Goal: Information Seeking & Learning: Check status

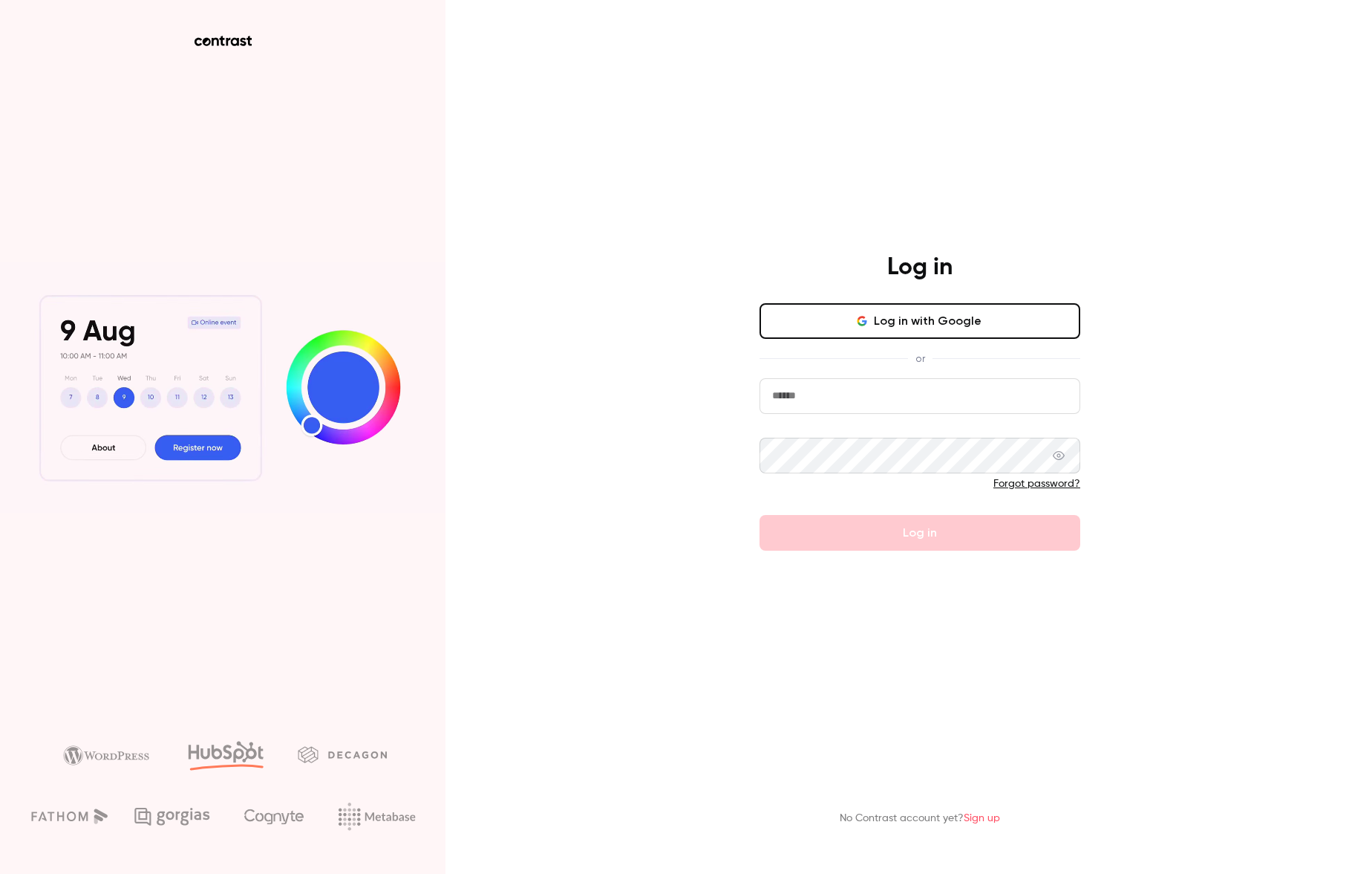
type input "**********"
click at [950, 540] on button "Log in" at bounding box center [920, 533] width 321 height 36
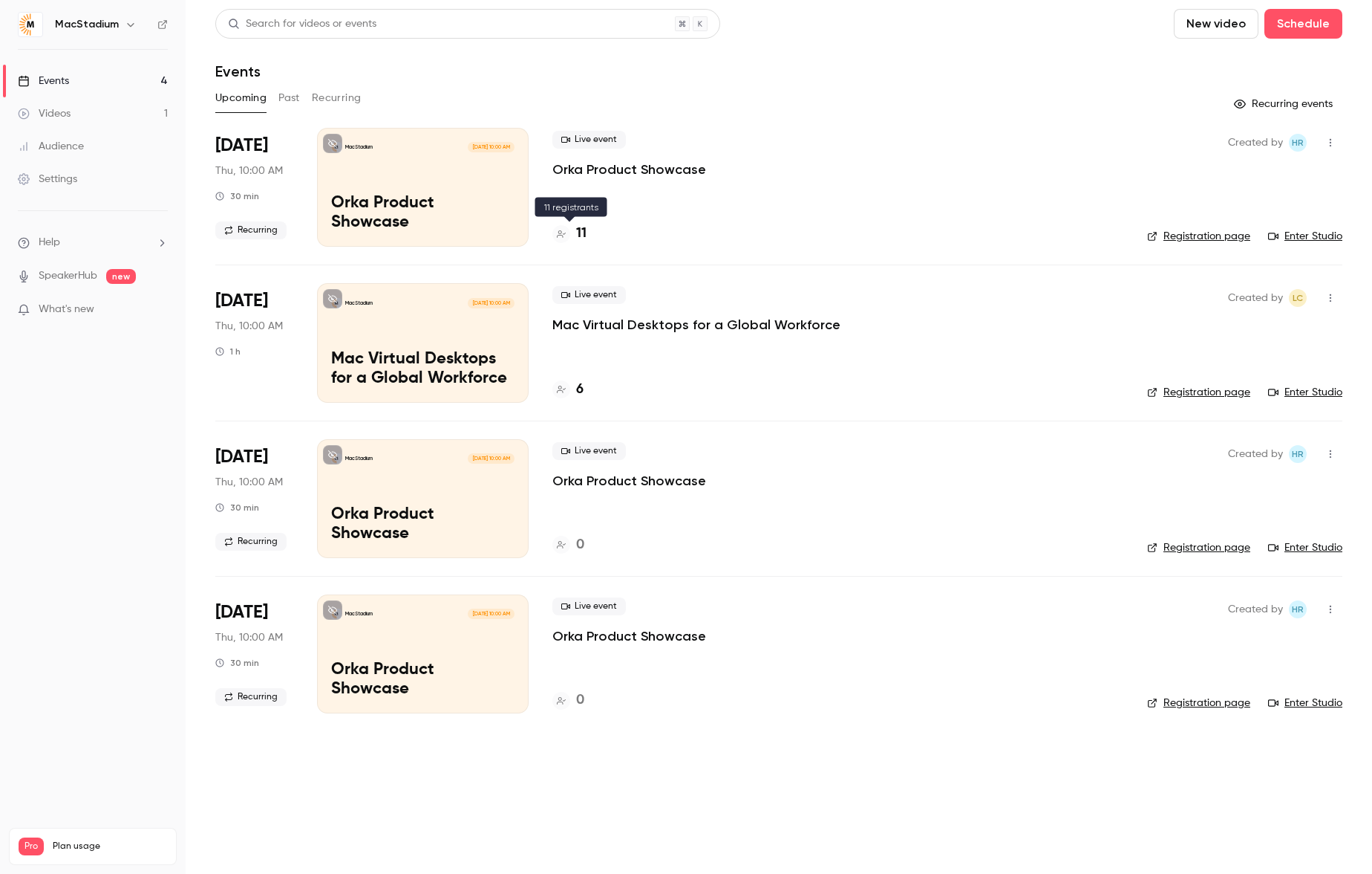
click at [563, 232] on icon at bounding box center [561, 233] width 9 height 9
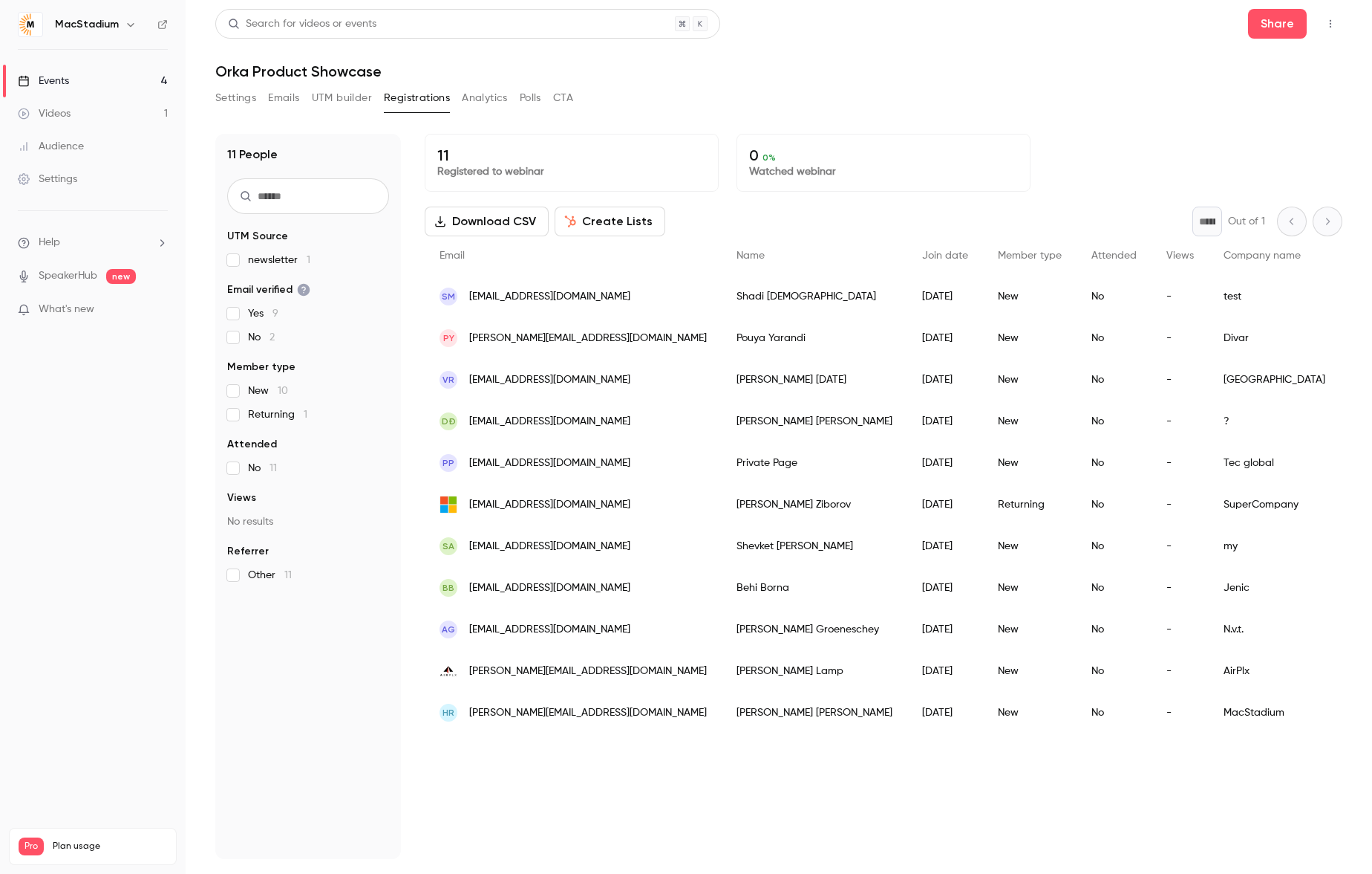
click at [76, 83] on link "Events 4" at bounding box center [93, 81] width 186 height 33
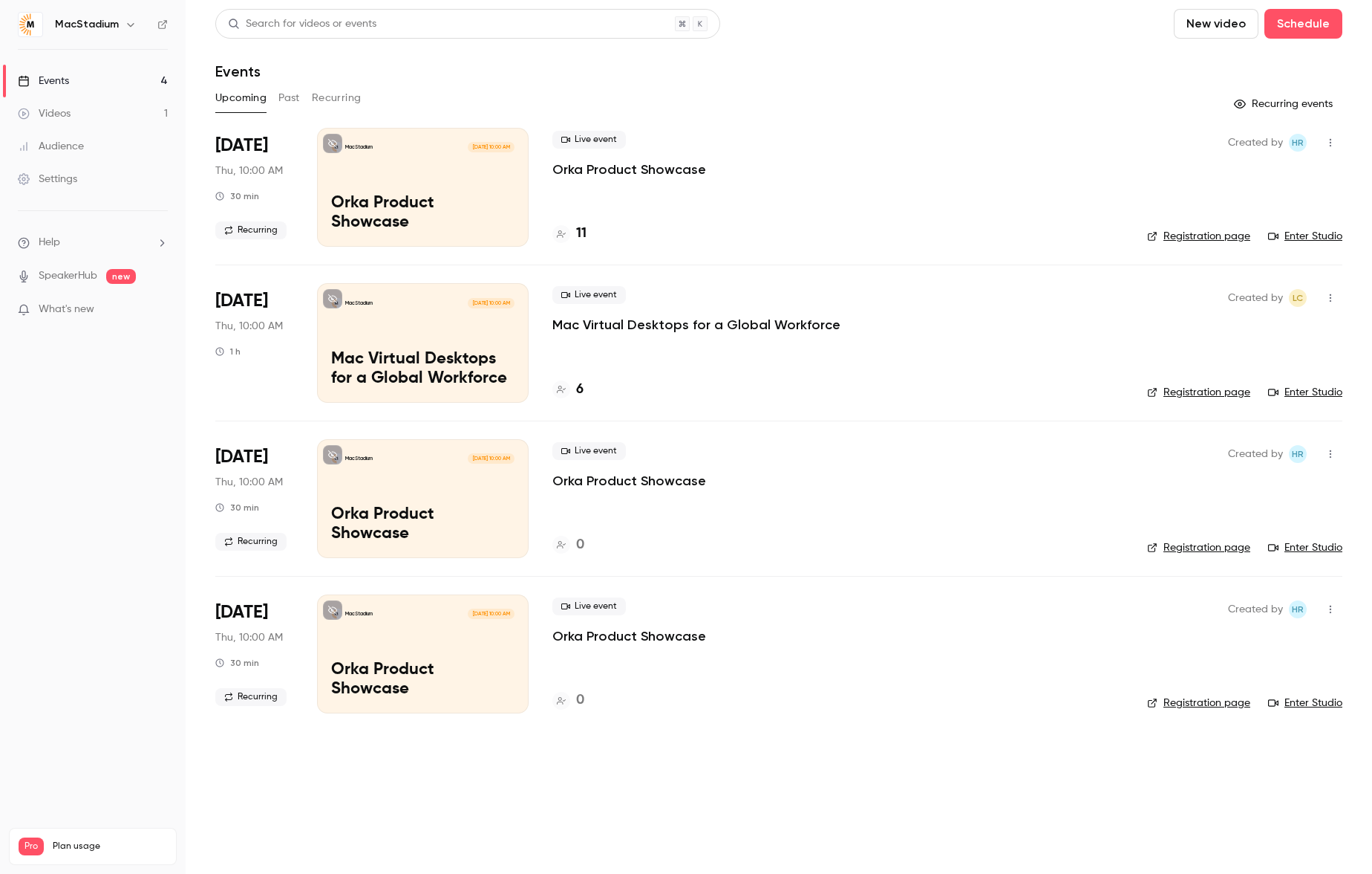
click at [895, 170] on div "Live event Orka Product Showcase" at bounding box center [838, 154] width 571 height 47
click at [1193, 153] on div "Created by HR Registration page Enter Studio" at bounding box center [1245, 186] width 196 height 119
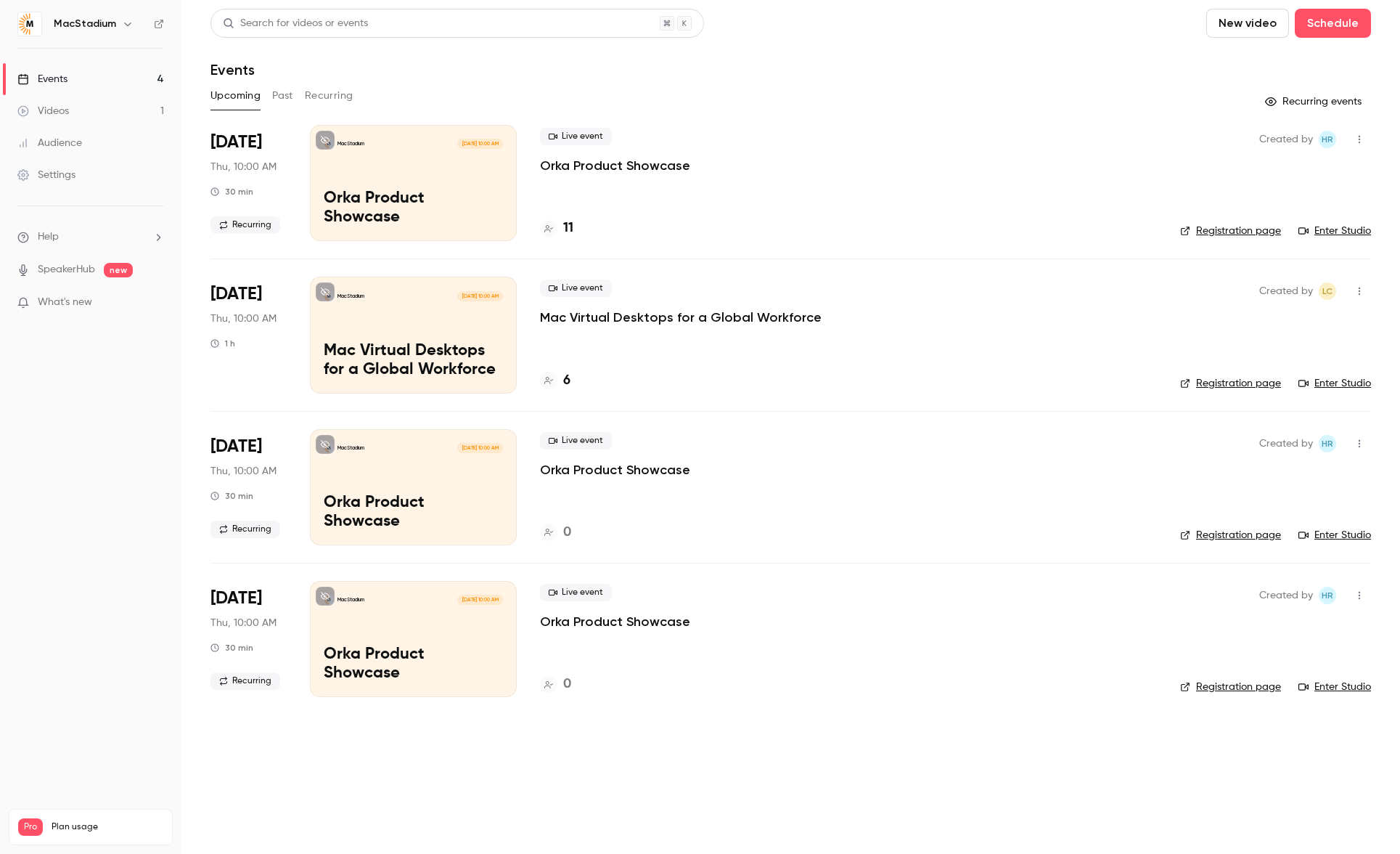
click at [785, 181] on div "Live event Orka Product Showcase 11" at bounding box center [848, 182] width 617 height 116
click at [1341, 229] on link "Enter Studio" at bounding box center [1334, 230] width 73 height 14
click at [549, 229] on icon at bounding box center [548, 228] width 8 height 8
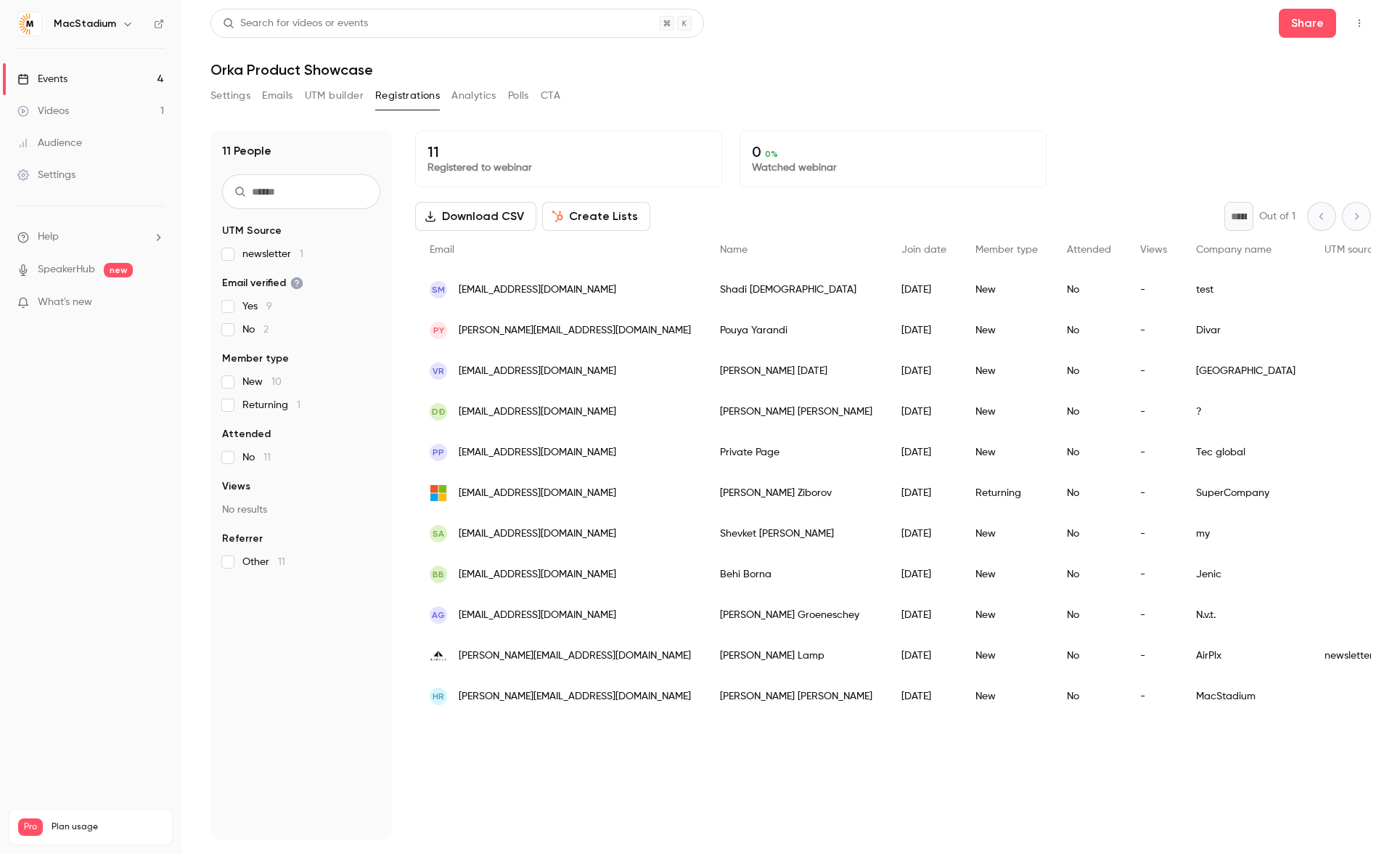
click at [62, 75] on div "Events" at bounding box center [41, 78] width 50 height 14
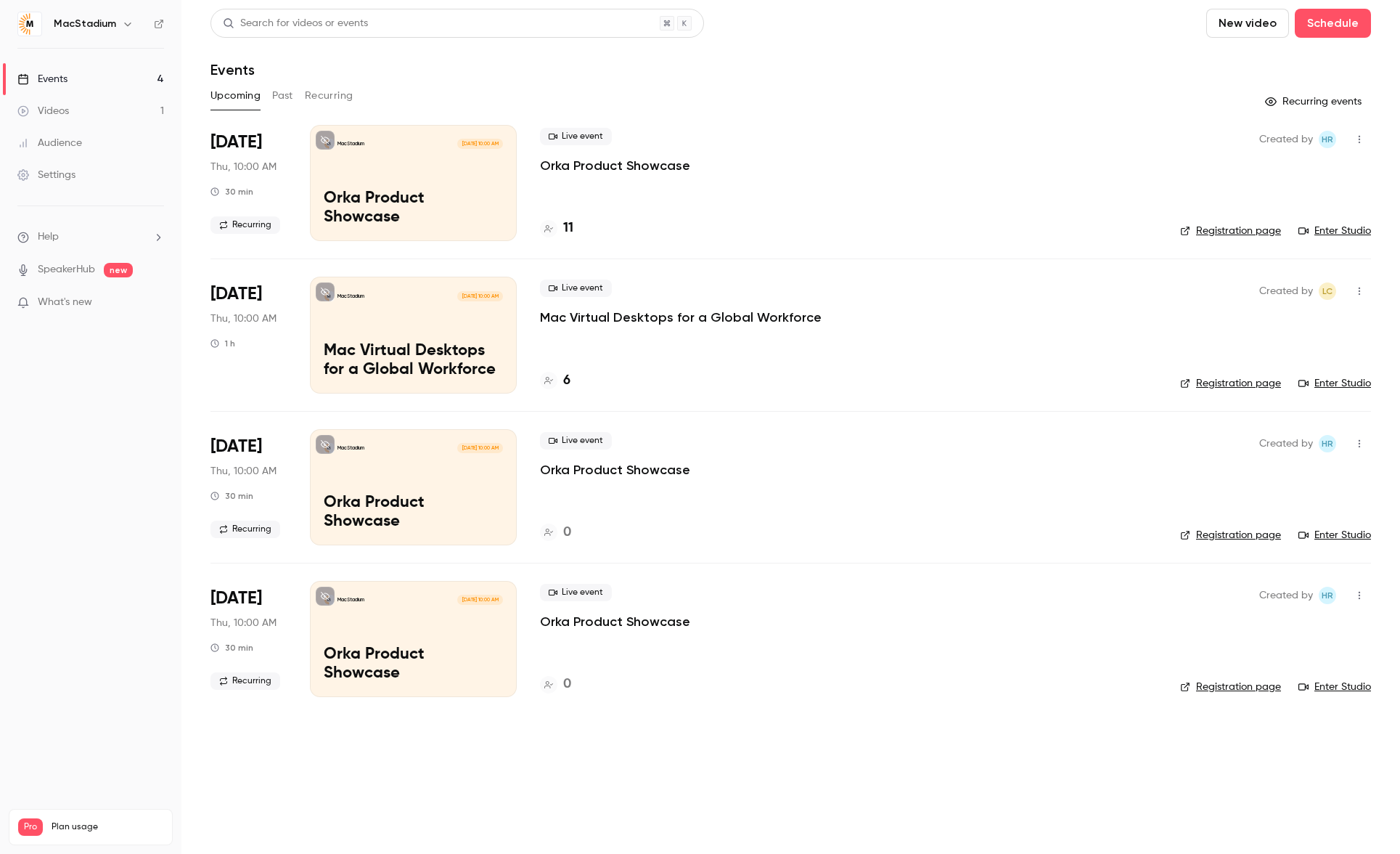
click at [662, 178] on div "Live event Orka Product Showcase 11" at bounding box center [848, 182] width 617 height 116
click at [656, 169] on p "Orka Product Showcase" at bounding box center [614, 165] width 150 height 17
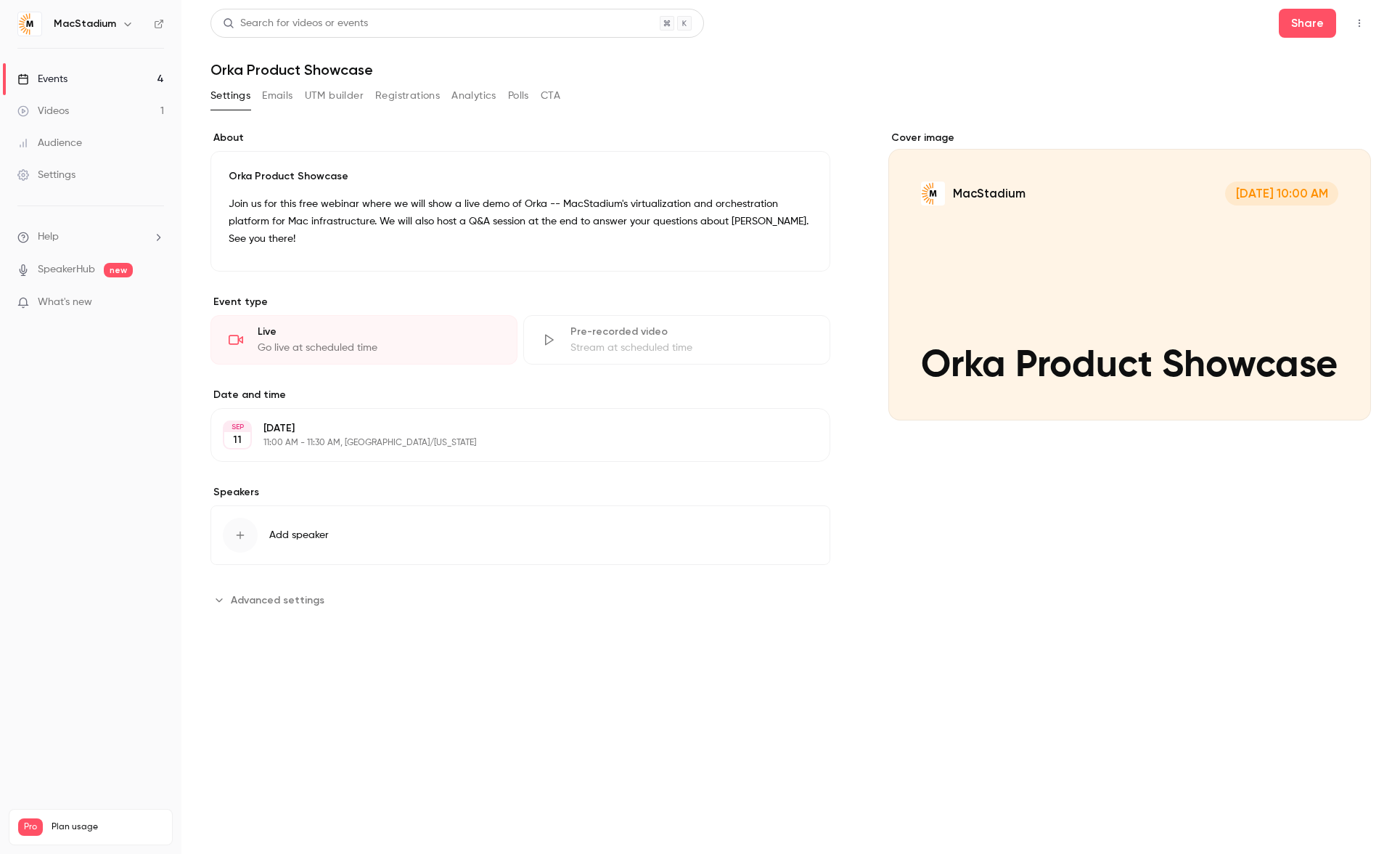
click at [62, 83] on div "Events" at bounding box center [41, 78] width 50 height 14
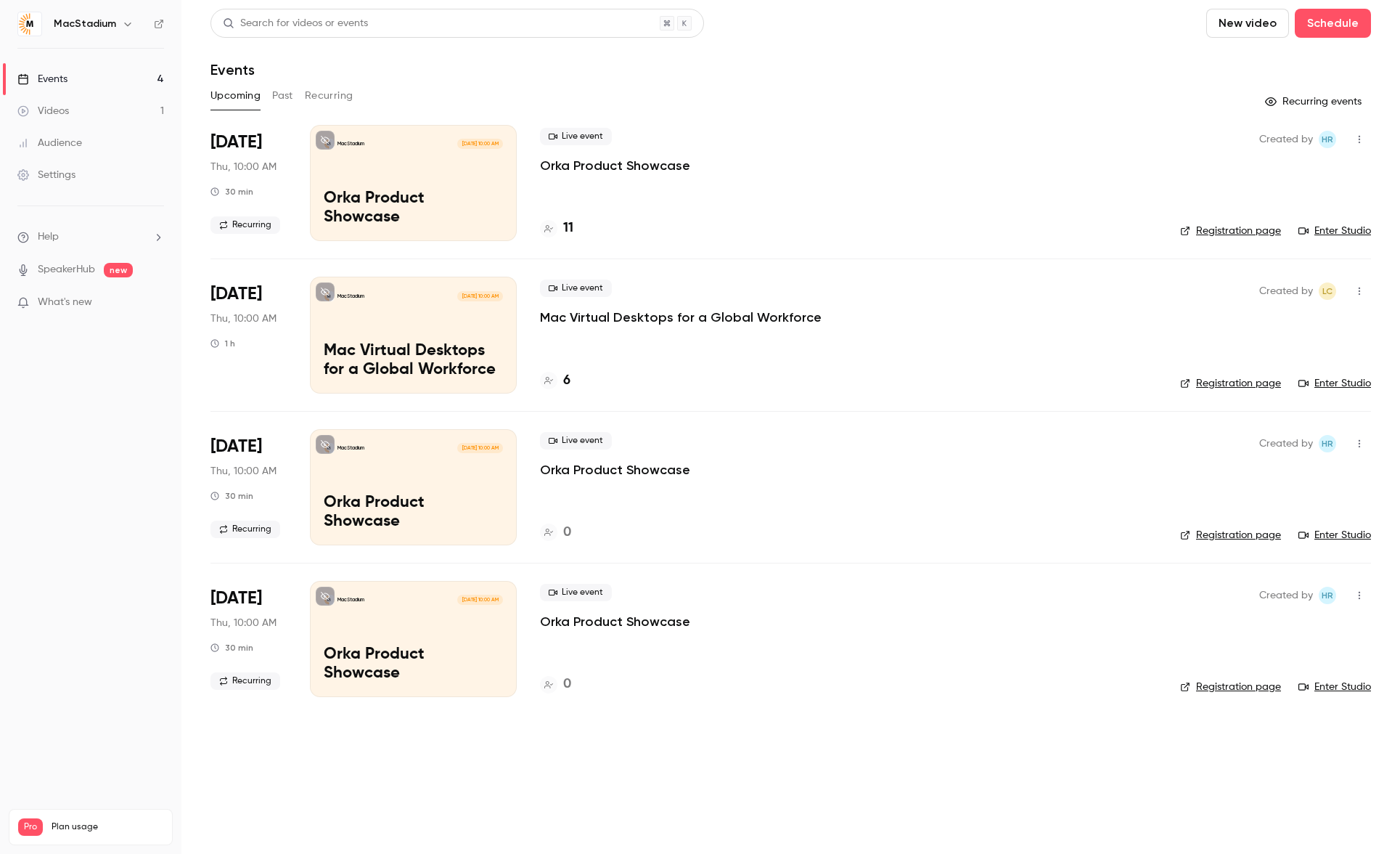
click at [560, 229] on div "11" at bounding box center [556, 228] width 33 height 20
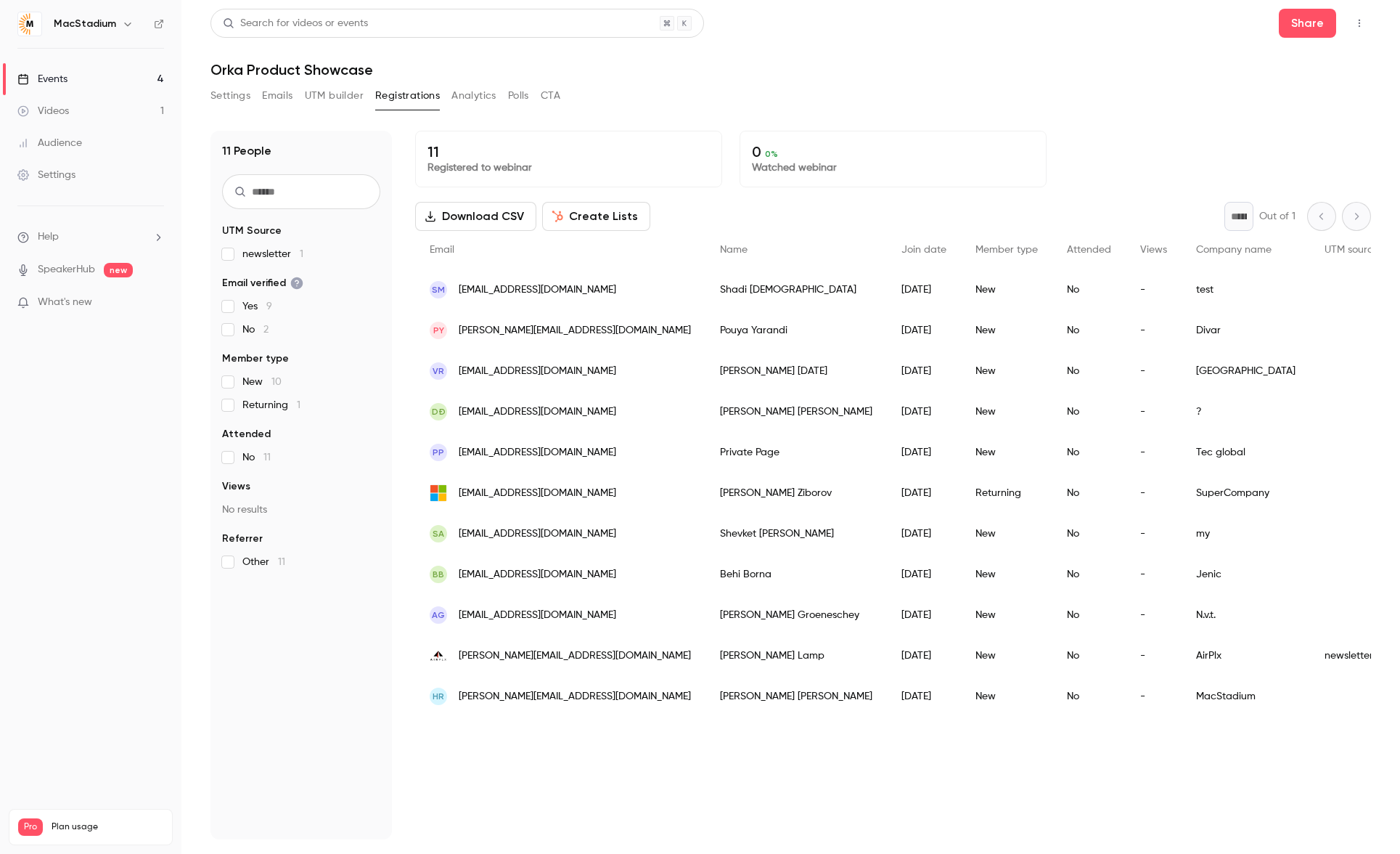
click at [1154, 134] on div "11 Registered to webinar 0 0 % Watched webinar" at bounding box center [893, 159] width 955 height 57
click at [1178, 797] on div "11 Registered to webinar 0 0 % Watched webinar Download CSV Create Lists * Out …" at bounding box center [893, 485] width 955 height 709
click at [971, 758] on div "11 Registered to webinar 0 0 % Watched webinar Download CSV Create Lists * Out …" at bounding box center [893, 485] width 955 height 709
click at [1341, 104] on div "Settings Emails UTM builder Registrations Analytics Polls CTA" at bounding box center [790, 98] width 1161 height 29
